Goal: Information Seeking & Learning: Learn about a topic

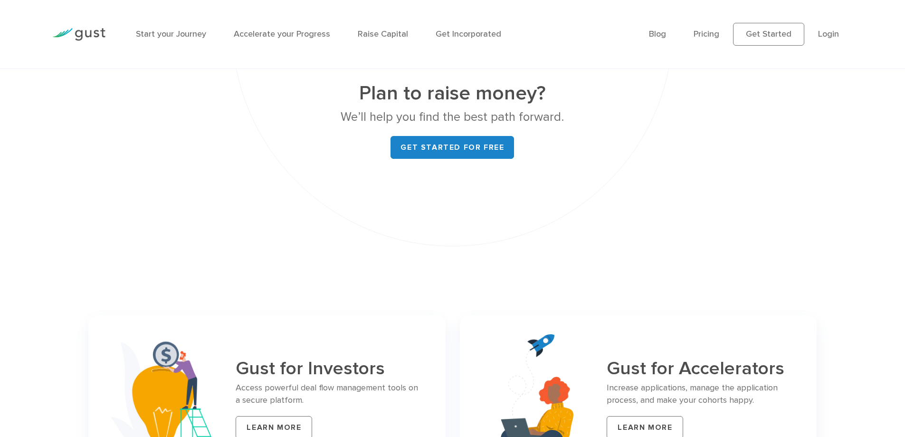
scroll to position [3848, 0]
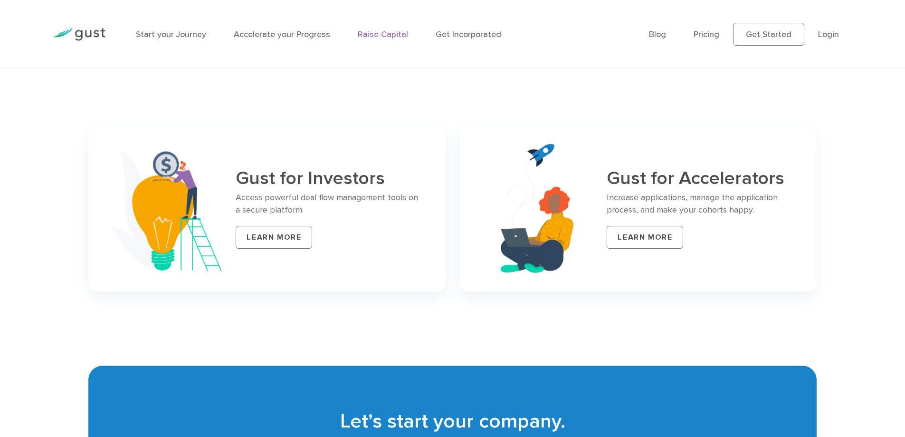
click at [375, 35] on link "Raise Capital" at bounding box center [383, 34] width 50 height 10
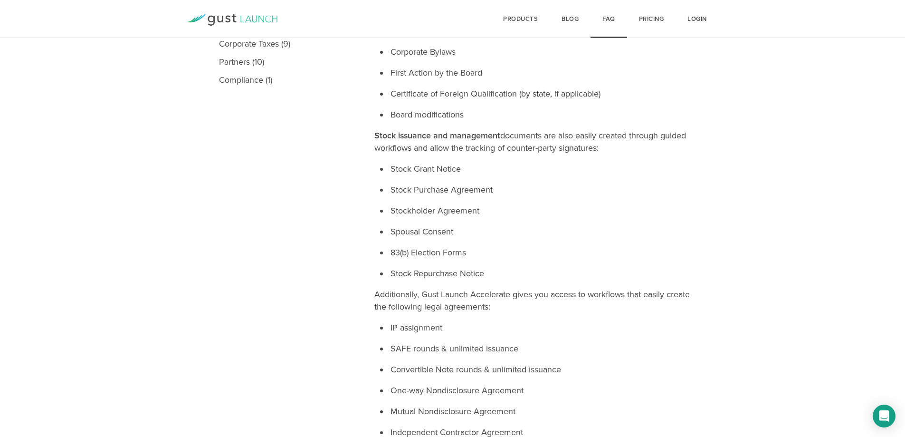
scroll to position [194, 0]
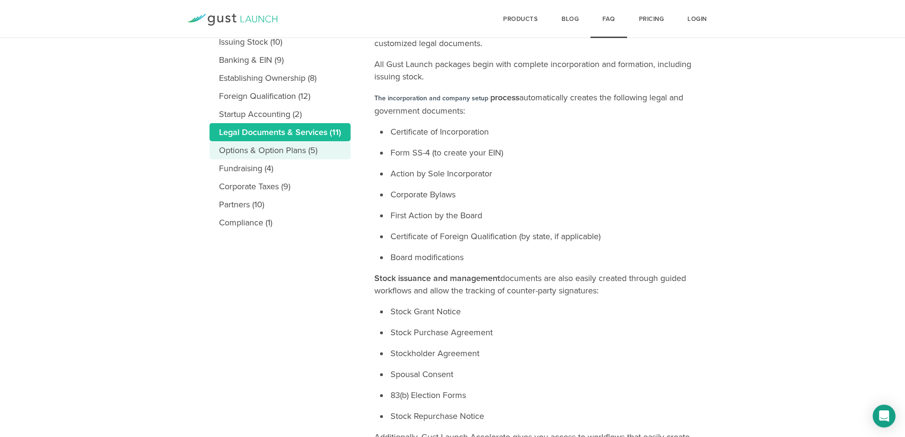
click at [252, 148] on link "Options & Option Plans (5)" at bounding box center [280, 150] width 141 height 18
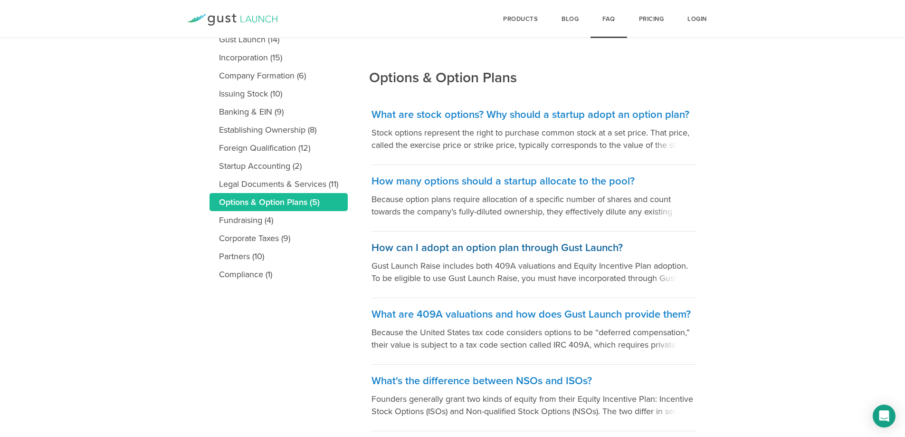
scroll to position [175, 0]
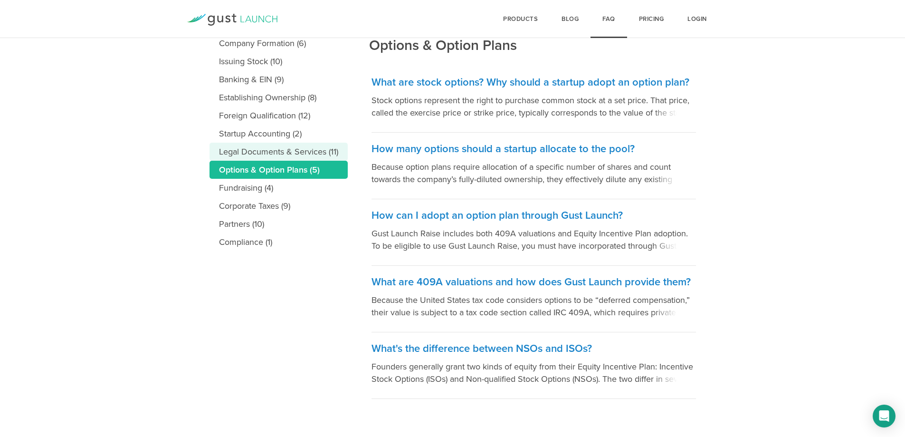
click at [271, 151] on link "Legal Documents & Services (11)" at bounding box center [279, 152] width 138 height 18
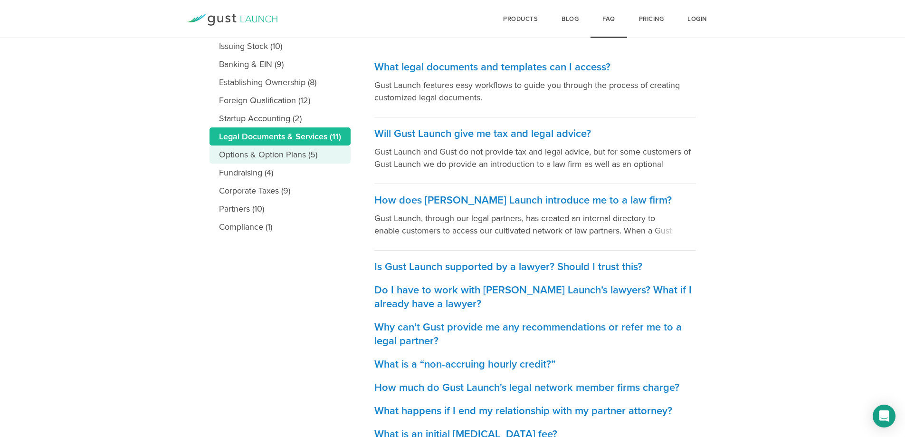
scroll to position [143, 0]
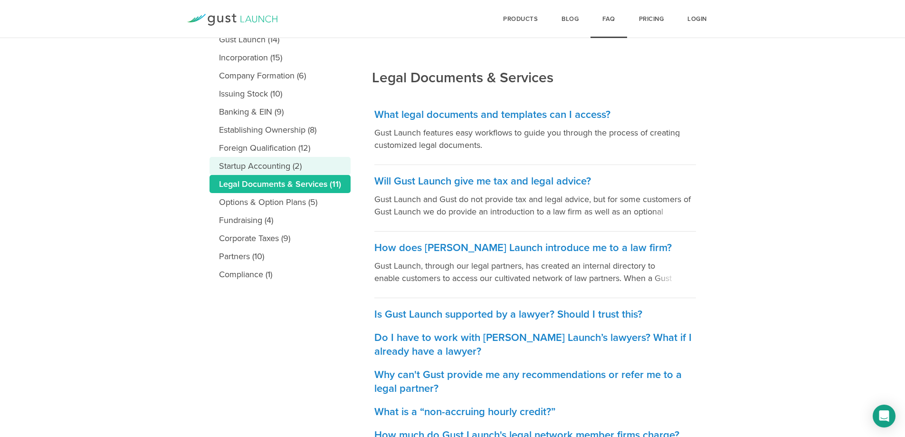
click at [300, 165] on link "Startup Accounting (2)" at bounding box center [280, 166] width 141 height 18
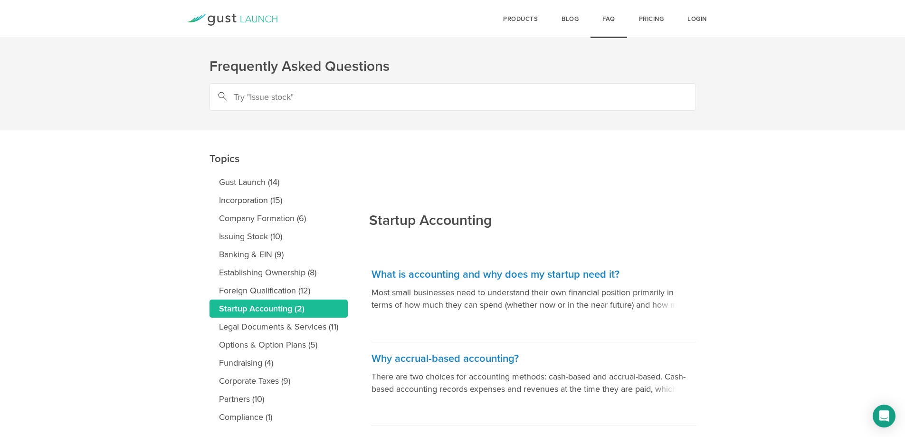
scroll to position [27, 0]
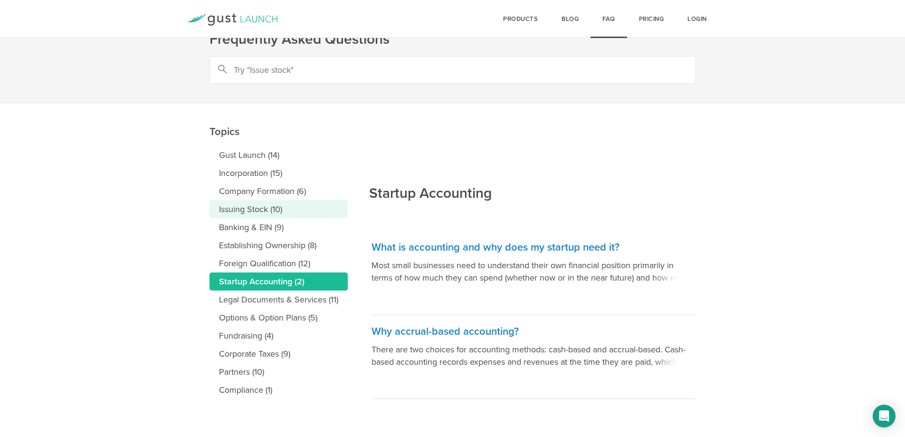
click at [292, 215] on link "Issuing Stock (10)" at bounding box center [279, 209] width 138 height 18
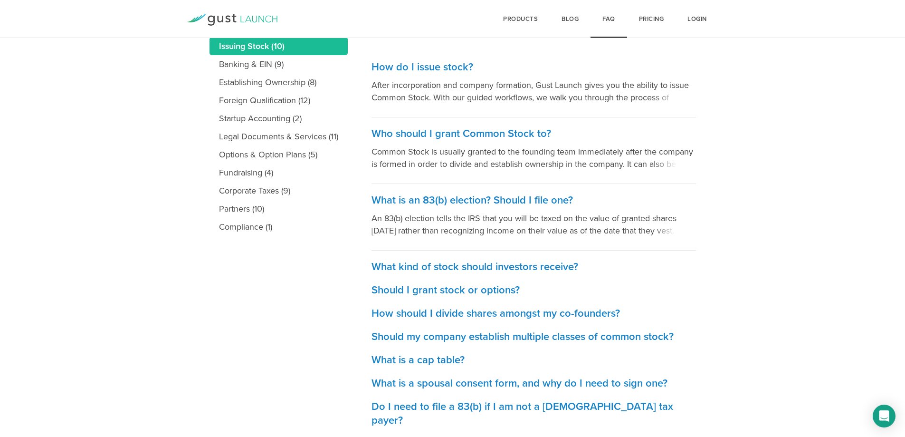
scroll to position [205, 0]
